Goal: Transaction & Acquisition: Obtain resource

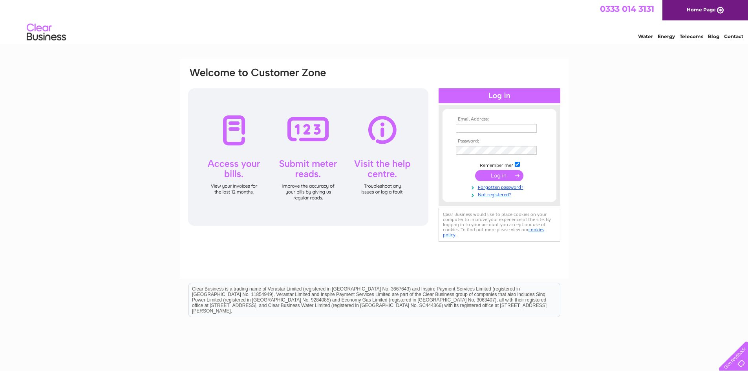
type input "hunterrepairs@aol.com"
click at [496, 177] on input "submit" at bounding box center [499, 175] width 48 height 11
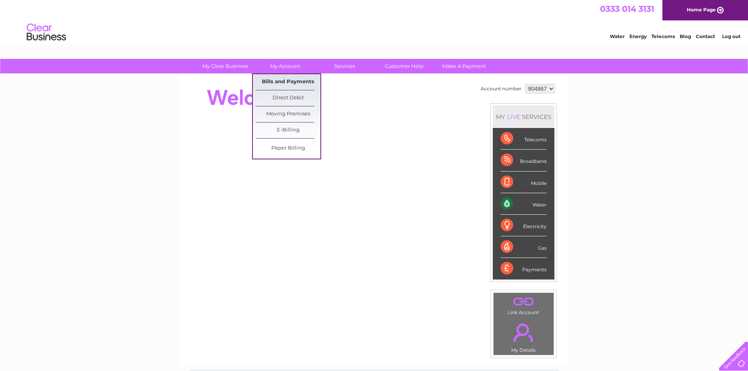
click at [286, 81] on link "Bills and Payments" at bounding box center [288, 82] width 65 height 16
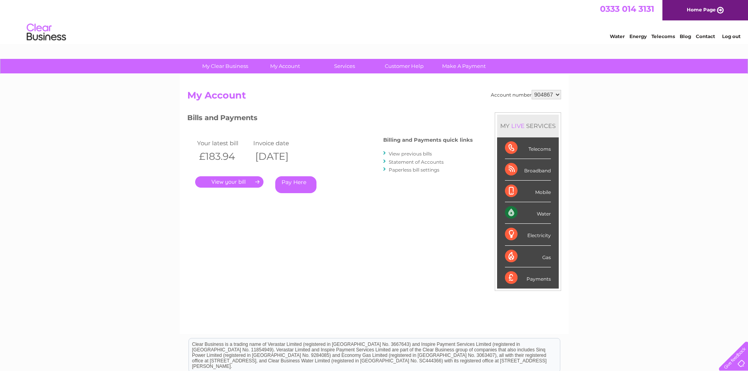
click at [221, 183] on link "." at bounding box center [229, 181] width 68 height 11
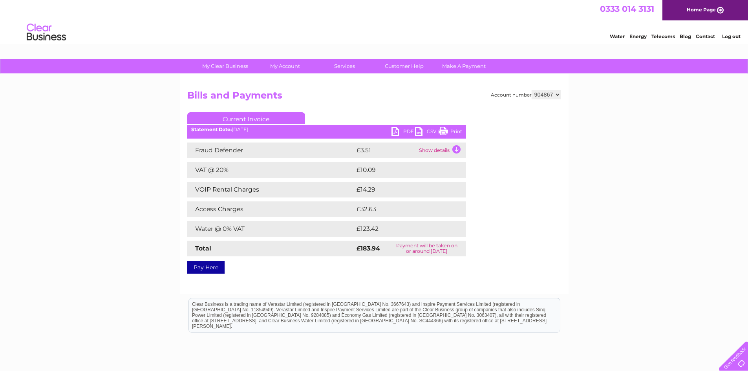
click at [406, 129] on link "PDF" at bounding box center [403, 132] width 24 height 11
click at [726, 37] on link "Log out" at bounding box center [731, 36] width 18 height 6
